Goal: Task Accomplishment & Management: Manage account settings

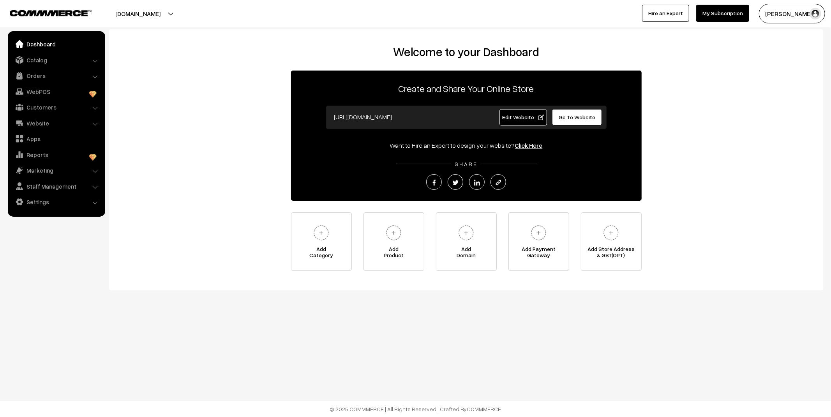
click at [47, 70] on link "Orders" at bounding box center [56, 76] width 93 height 14
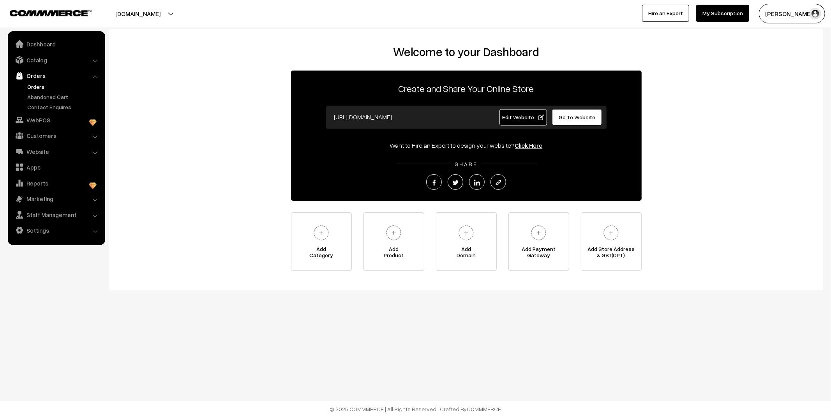
click at [39, 83] on link "Orders" at bounding box center [63, 87] width 77 height 8
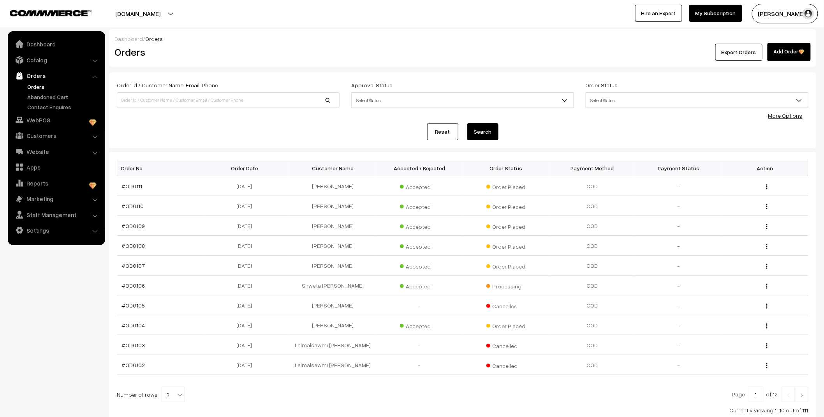
click at [46, 95] on link "Abandoned Cart" at bounding box center [63, 97] width 77 height 8
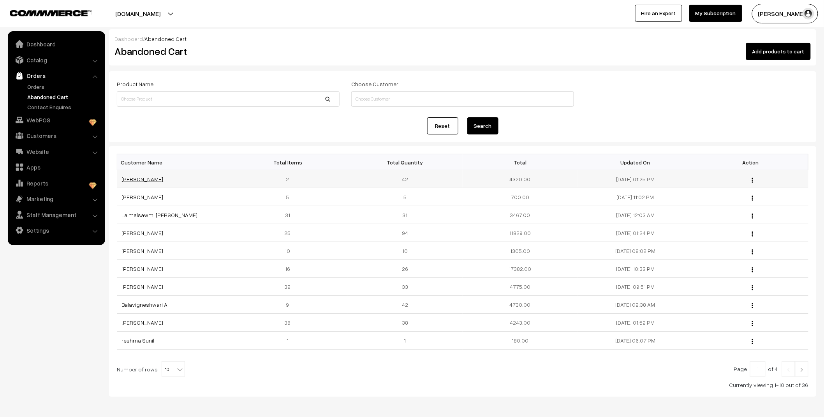
click at [148, 179] on link "[PERSON_NAME]" at bounding box center [143, 179] width 42 height 7
click at [30, 88] on link "Orders" at bounding box center [63, 87] width 77 height 8
